Goal: Task Accomplishment & Management: Manage account settings

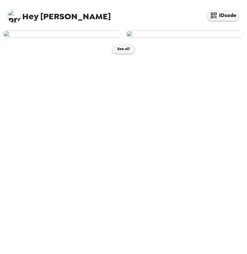
click at [67, 38] on img at bounding box center [62, 34] width 118 height 7
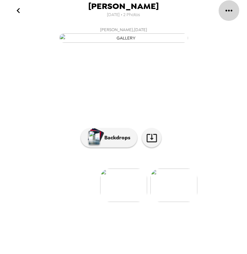
click at [229, 12] on icon "gallery menu" at bounding box center [228, 10] width 10 height 10
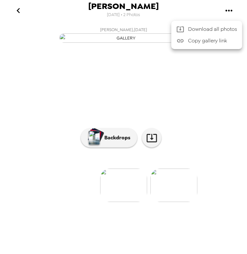
click at [200, 74] on div at bounding box center [123, 127] width 247 height 254
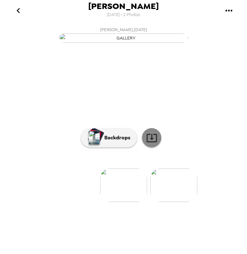
click at [150, 144] on icon at bounding box center [151, 137] width 11 height 11
